Goal: Task Accomplishment & Management: Manage account settings

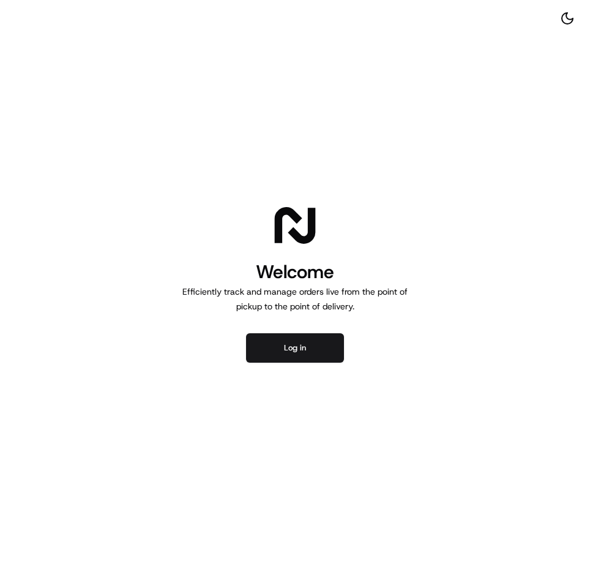
click at [244, 366] on div "Welcome Efficiently track and manage orders live from the point of pickup to th…" at bounding box center [295, 281] width 590 height 563
click at [275, 367] on div "Welcome Efficiently track and manage orders live from the point of pickup to th…" at bounding box center [295, 281] width 590 height 563
click at [285, 356] on button "Log in" at bounding box center [295, 347] width 98 height 29
